Goal: Transaction & Acquisition: Purchase product/service

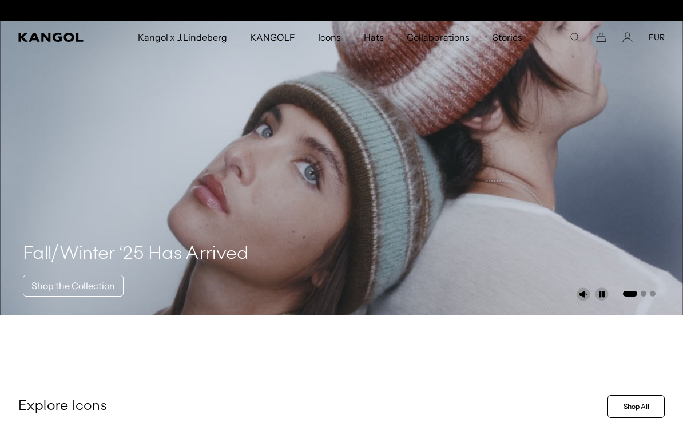
scroll to position [0, 236]
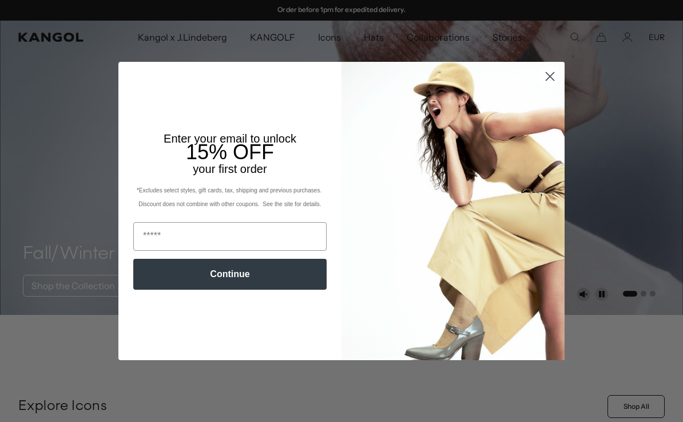
click at [550, 81] on circle "Close dialog" at bounding box center [550, 76] width 19 height 19
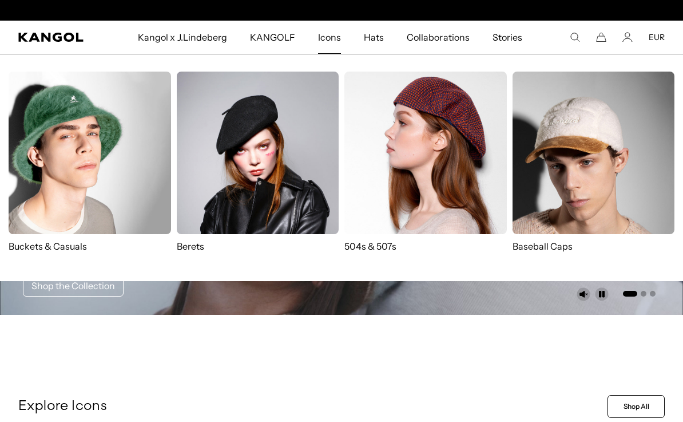
click at [461, 200] on img at bounding box center [425, 153] width 162 height 162
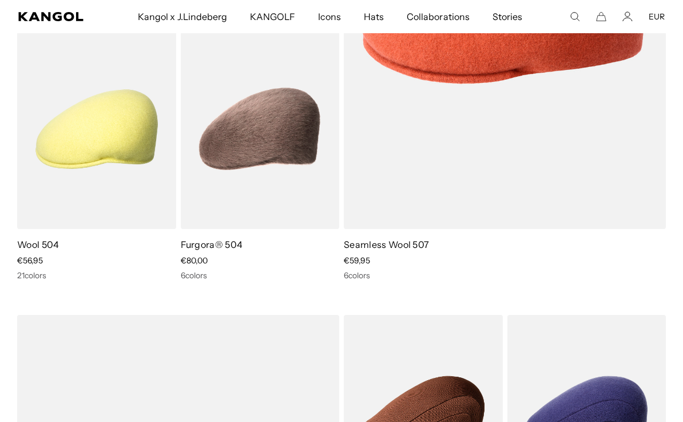
scroll to position [365, 0]
click at [0, 0] on img at bounding box center [0, 0] width 0 height 0
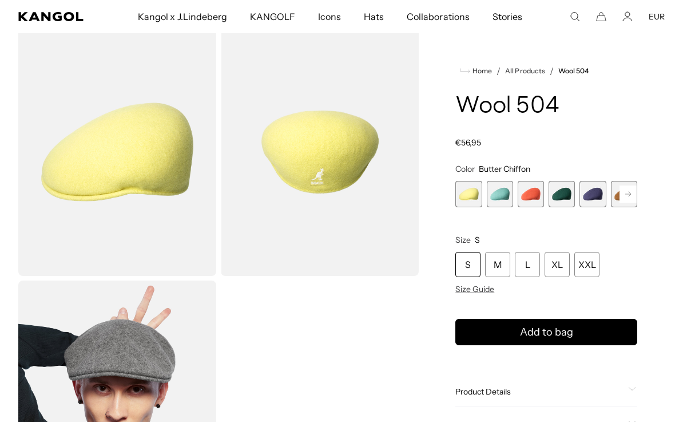
scroll to position [46, 0]
click at [501, 196] on span "4 of 21" at bounding box center [500, 194] width 26 height 26
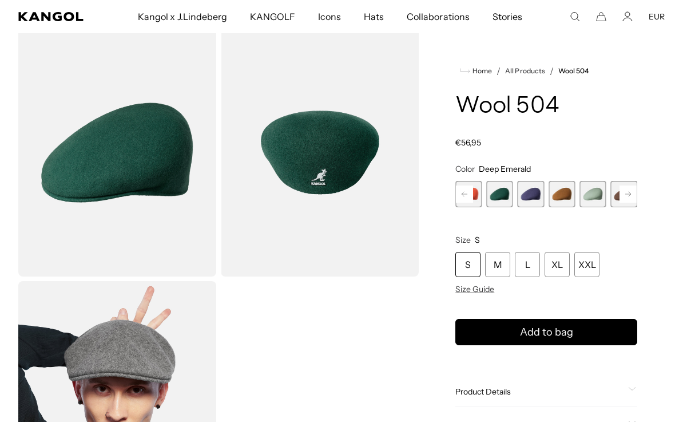
click at [534, 197] on span "5 of 21" at bounding box center [531, 194] width 26 height 26
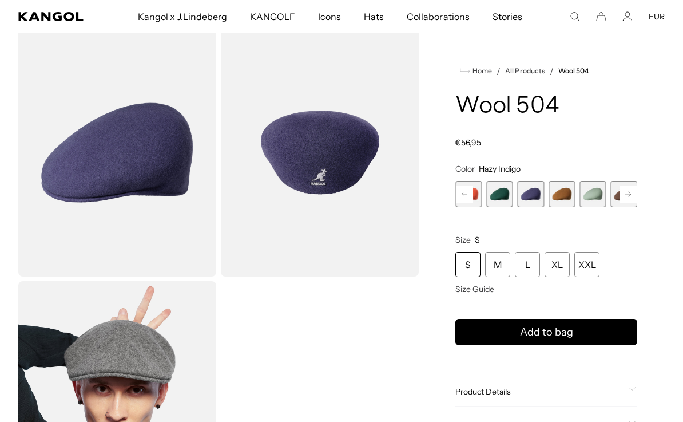
click at [553, 199] on span "6 of 21" at bounding box center [562, 194] width 26 height 26
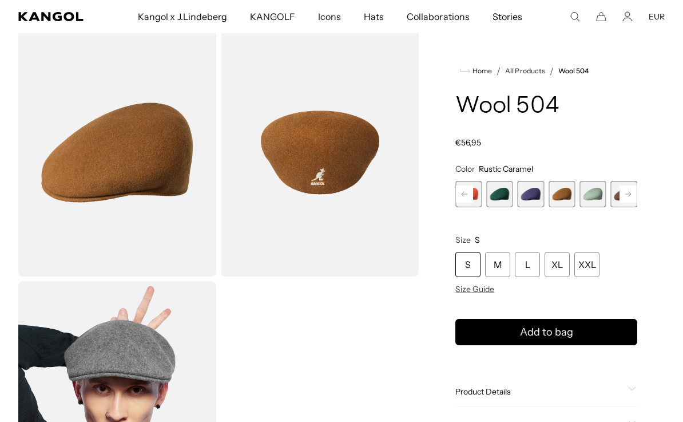
click at [581, 199] on span "7 of 21" at bounding box center [593, 194] width 26 height 26
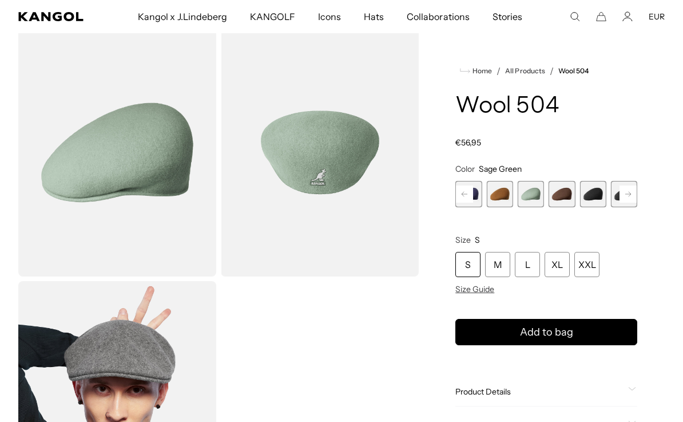
click at [566, 196] on span "8 of 21" at bounding box center [562, 194] width 26 height 26
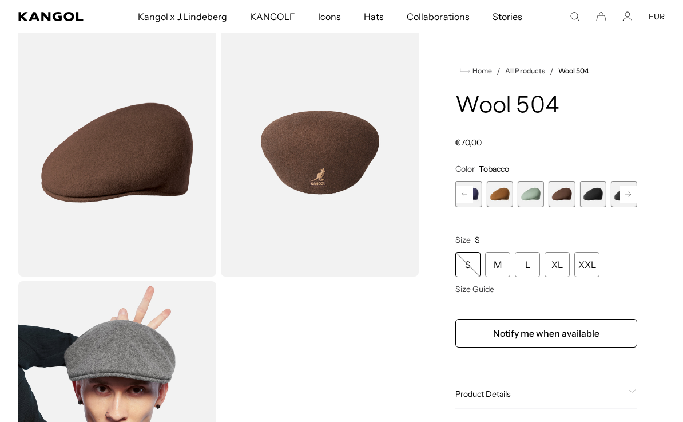
click at [592, 195] on span "9 of 21" at bounding box center [593, 194] width 26 height 26
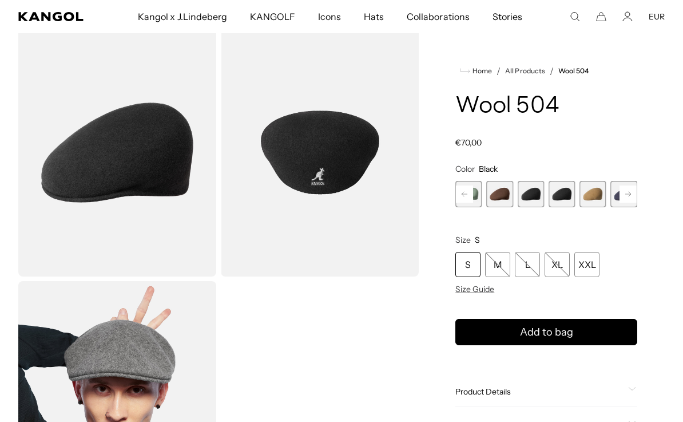
click at [565, 205] on span "10 of 21" at bounding box center [562, 194] width 26 height 26
click at [575, 201] on span "10 of 21" at bounding box center [562, 194] width 26 height 26
click at [583, 196] on span "11 of 21" at bounding box center [593, 194] width 26 height 26
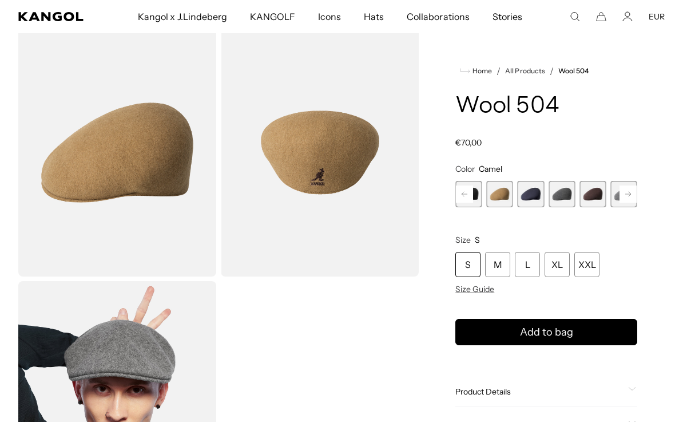
scroll to position [0, 236]
click at [539, 195] on span "12 of 21" at bounding box center [531, 194] width 26 height 26
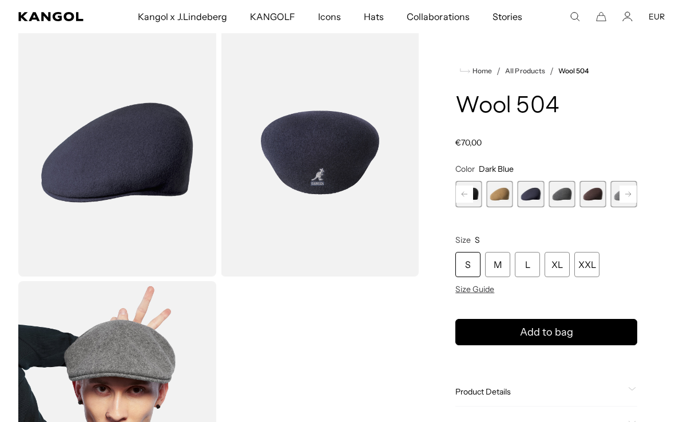
click at [495, 200] on span "11 of 21" at bounding box center [500, 194] width 26 height 26
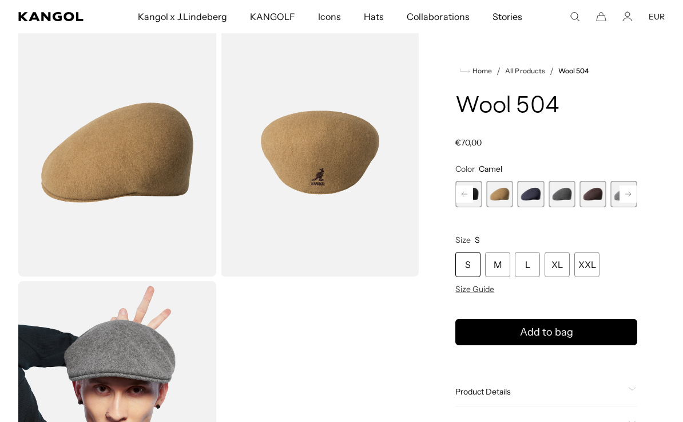
click at [567, 187] on span "13 of 21" at bounding box center [562, 194] width 26 height 26
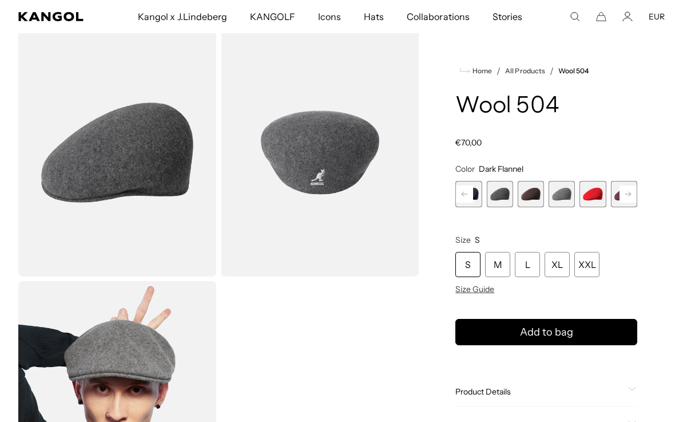
click at [569, 199] on span "15 of 21" at bounding box center [562, 194] width 26 height 26
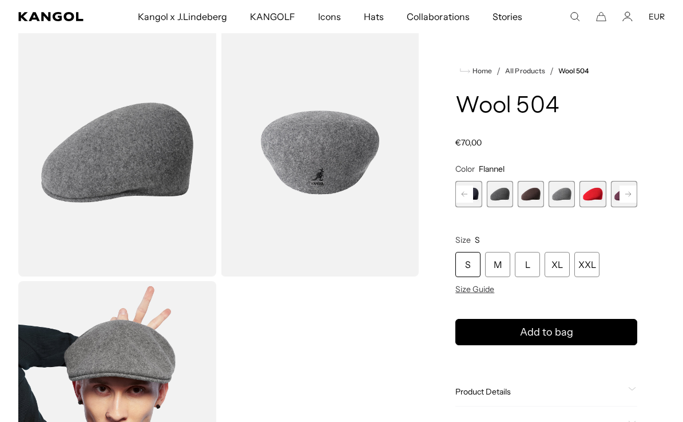
scroll to position [0, 236]
click at [526, 198] on span "13 of 21" at bounding box center [531, 194] width 26 height 26
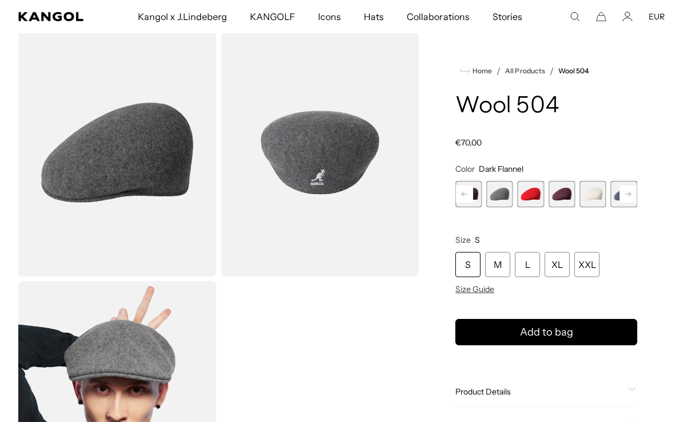
scroll to position [0, 236]
click at [633, 201] on span "21 of 21" at bounding box center [624, 194] width 26 height 26
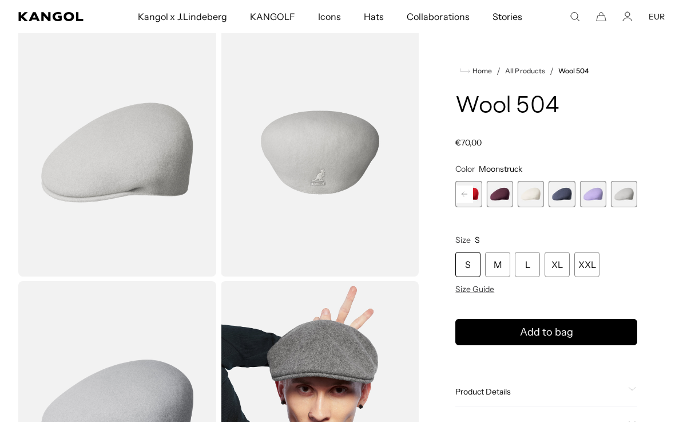
click at [621, 197] on span "21 of 21" at bounding box center [624, 194] width 26 height 26
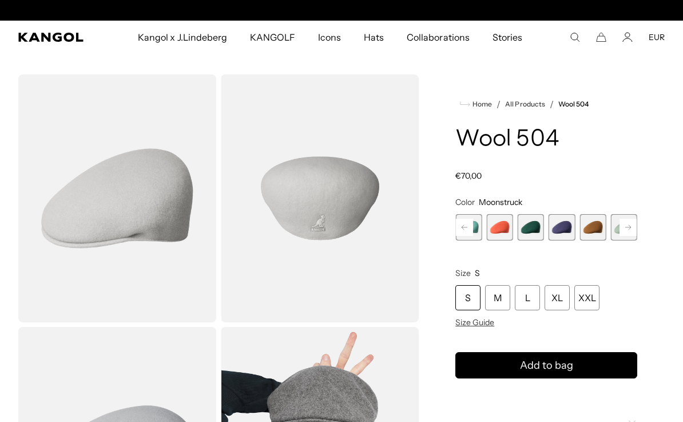
scroll to position [0, 236]
